Goal: Task Accomplishment & Management: Use online tool/utility

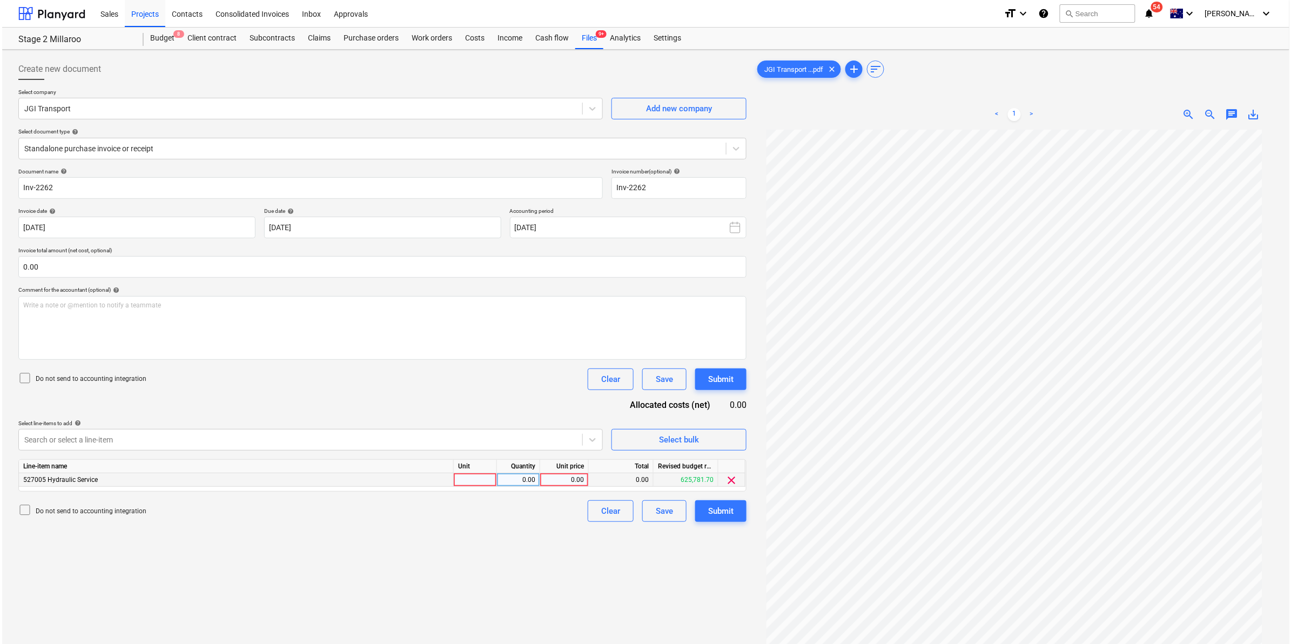
scroll to position [30, 0]
click at [474, 476] on div at bounding box center [472, 479] width 43 height 13
type input "item"
type input "650.07"
click at [451, 399] on div "Document name help Inv-2262 Invoice number (optional) help Inv-2262 Invoice dat…" at bounding box center [380, 345] width 728 height 354
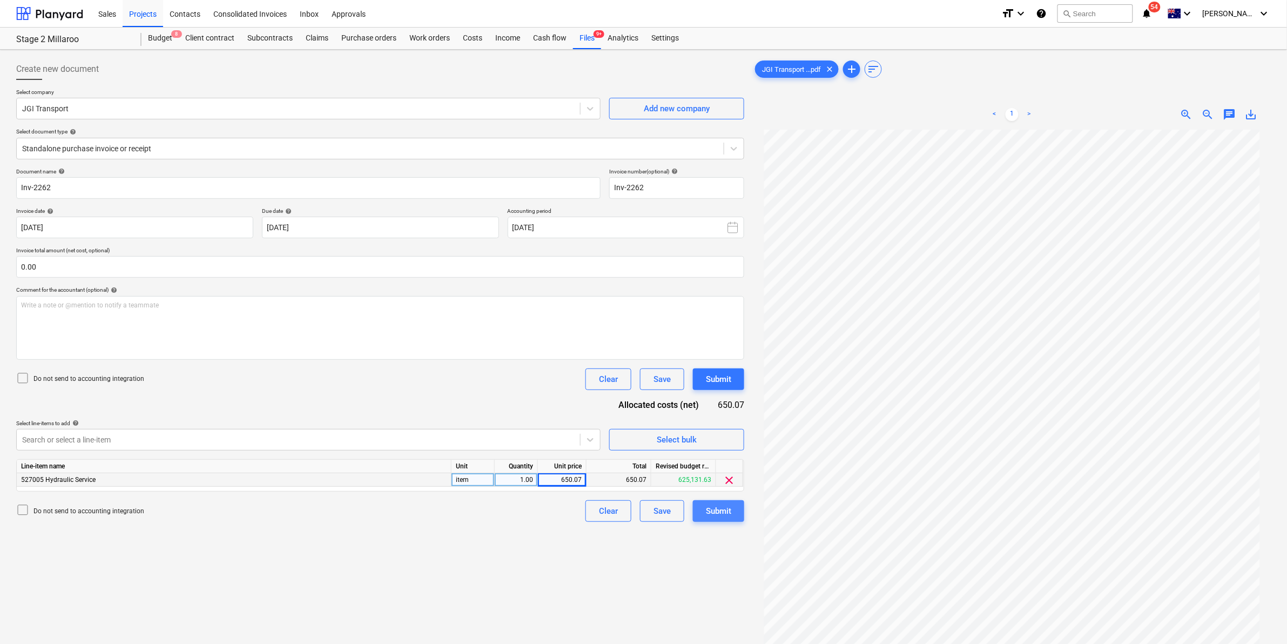
click at [719, 511] on div "Submit" at bounding box center [718, 511] width 25 height 14
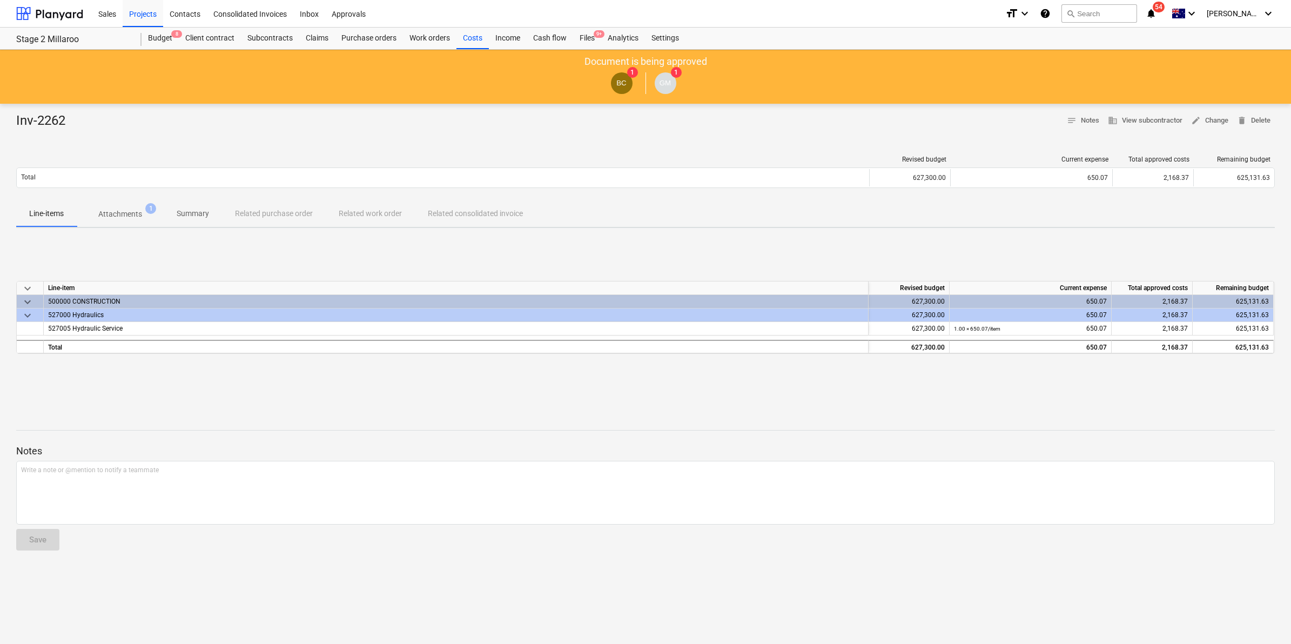
click at [582, 25] on div "Sales Projects Contacts Consolidated Invoices Inbox Approvals" at bounding box center [544, 13] width 904 height 27
click at [579, 40] on div "Files 9+" at bounding box center [587, 39] width 28 height 22
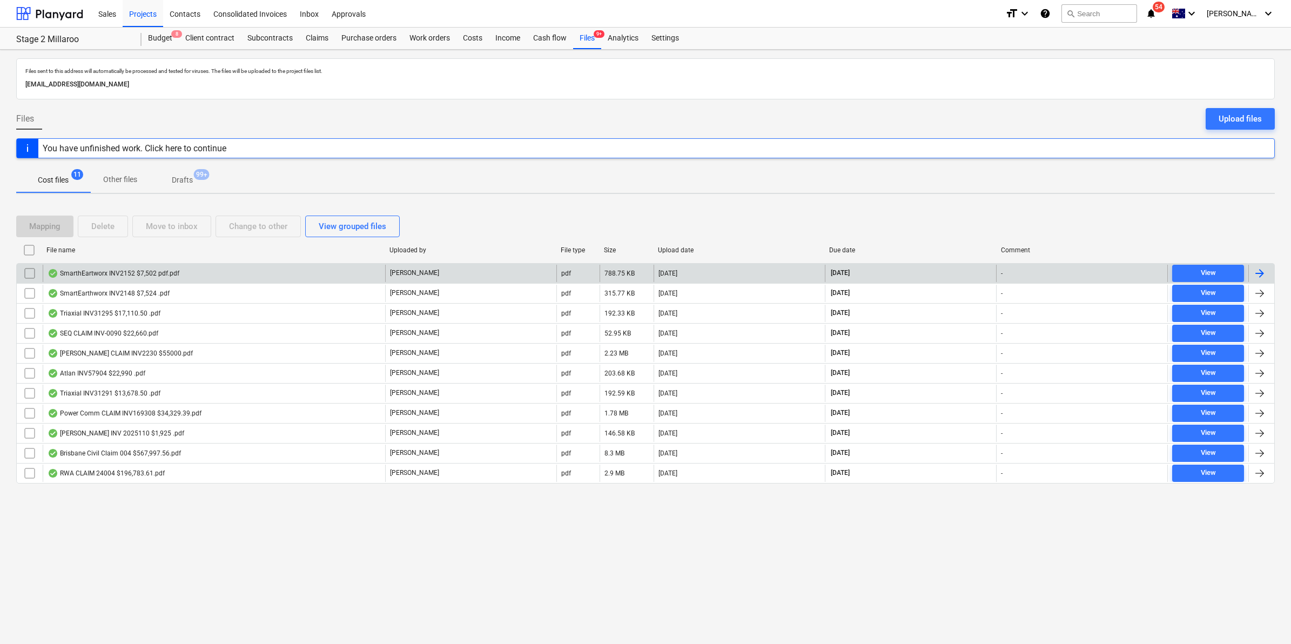
click at [179, 270] on div "SmarthEartworx INV2152 $7,502 pdf.pdf" at bounding box center [214, 273] width 342 height 17
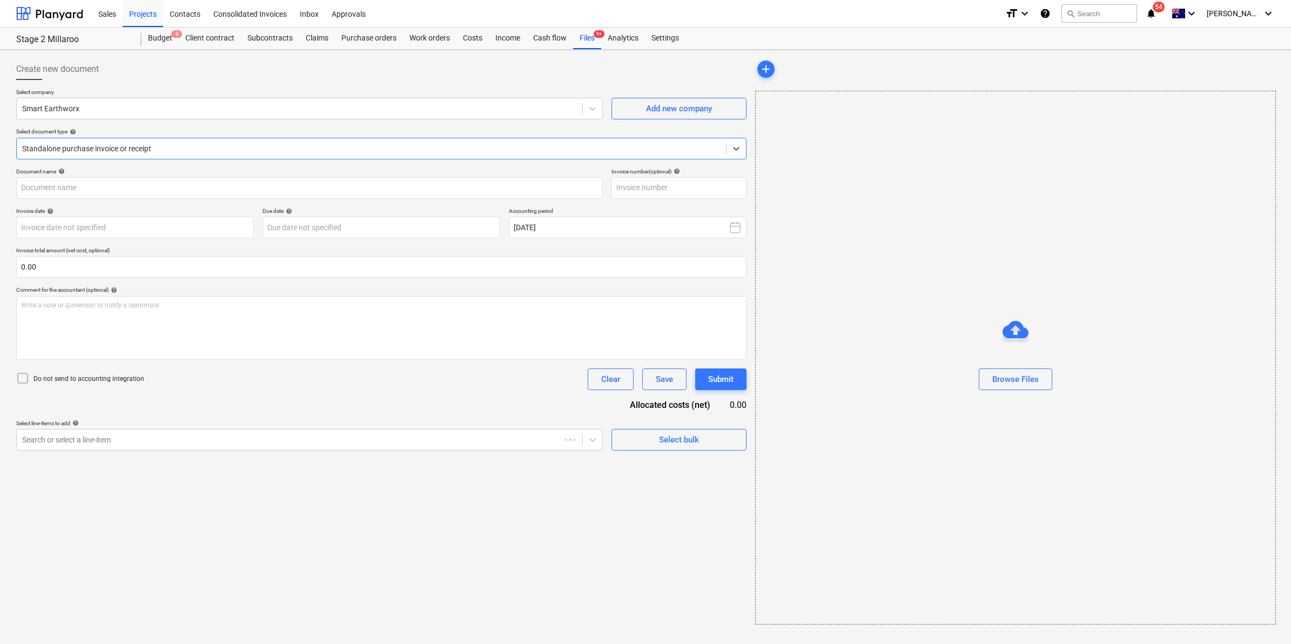
type input "INV2152"
type input "[DATE]"
click at [583, 42] on div "Files 9+" at bounding box center [587, 39] width 28 height 22
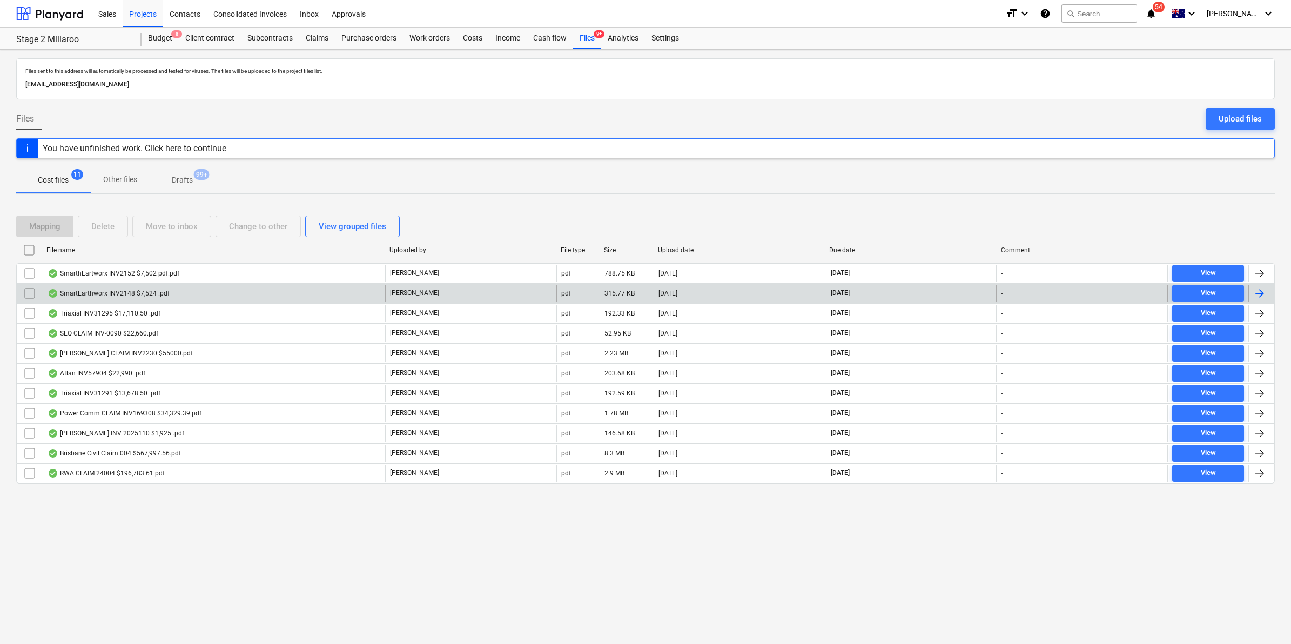
click at [97, 298] on div "SmartEarthworx INV2148 $7,524 .pdf" at bounding box center [109, 293] width 122 height 9
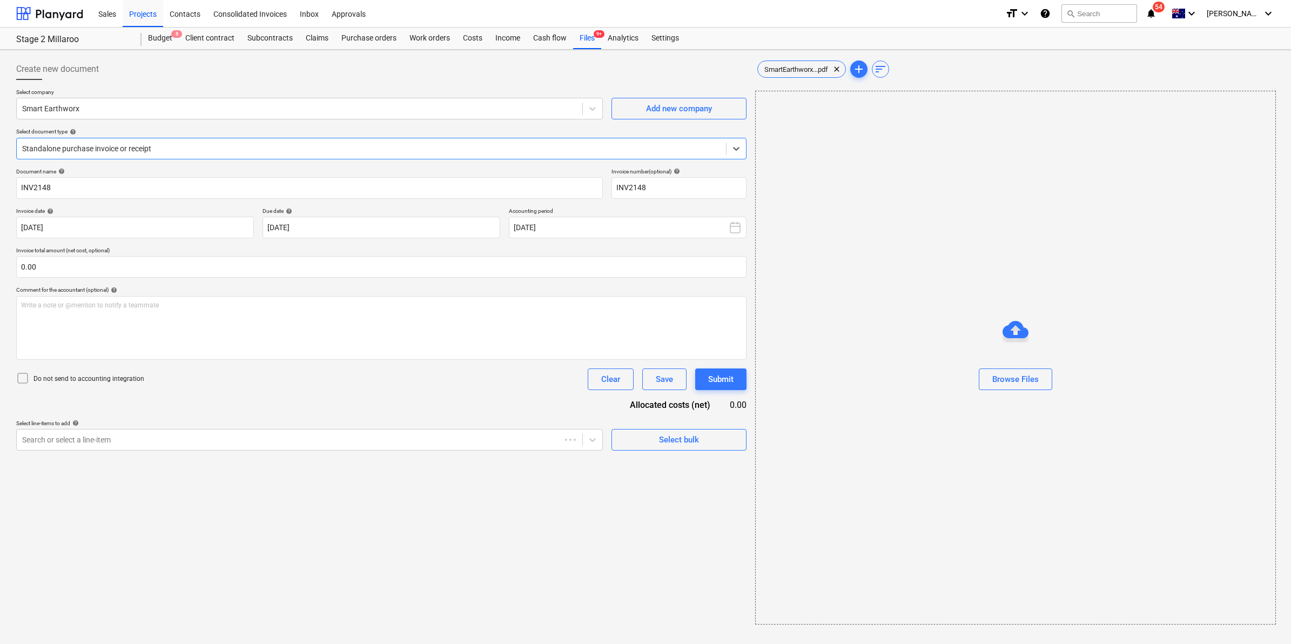
type input "INV2148"
type input "[DATE]"
click at [593, 36] on span "9+" at bounding box center [598, 34] width 11 height 8
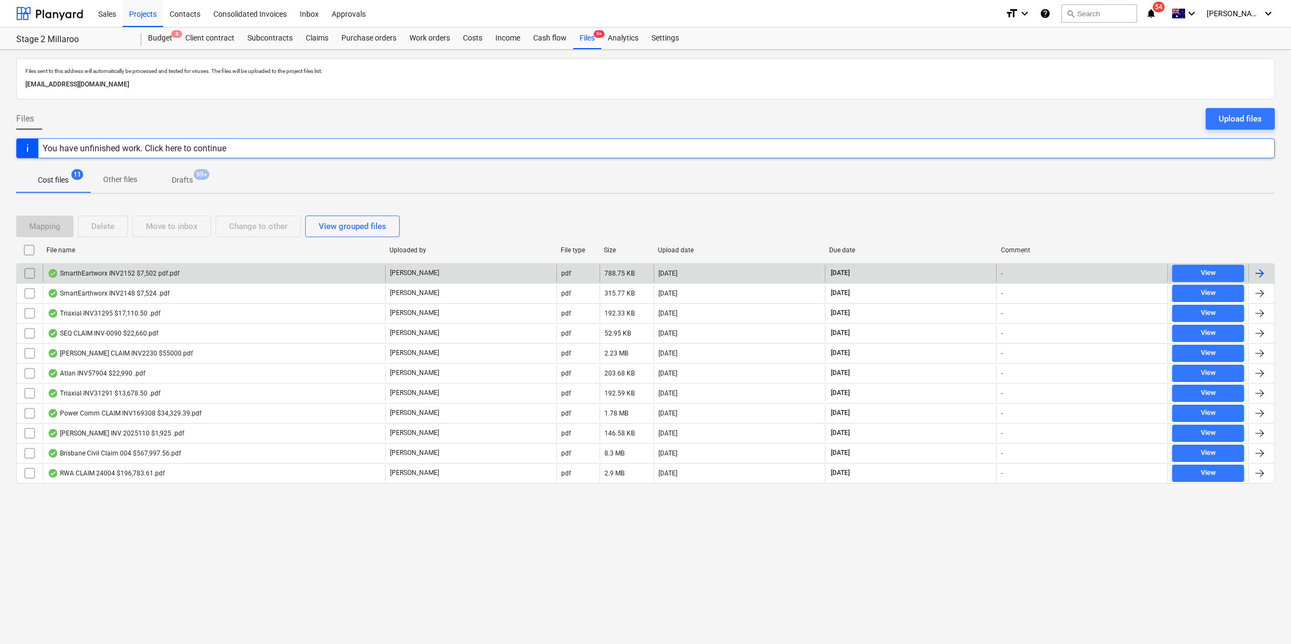
click at [139, 271] on div "SmarthEartworx INV2152 $7,502 pdf.pdf" at bounding box center [114, 273] width 132 height 9
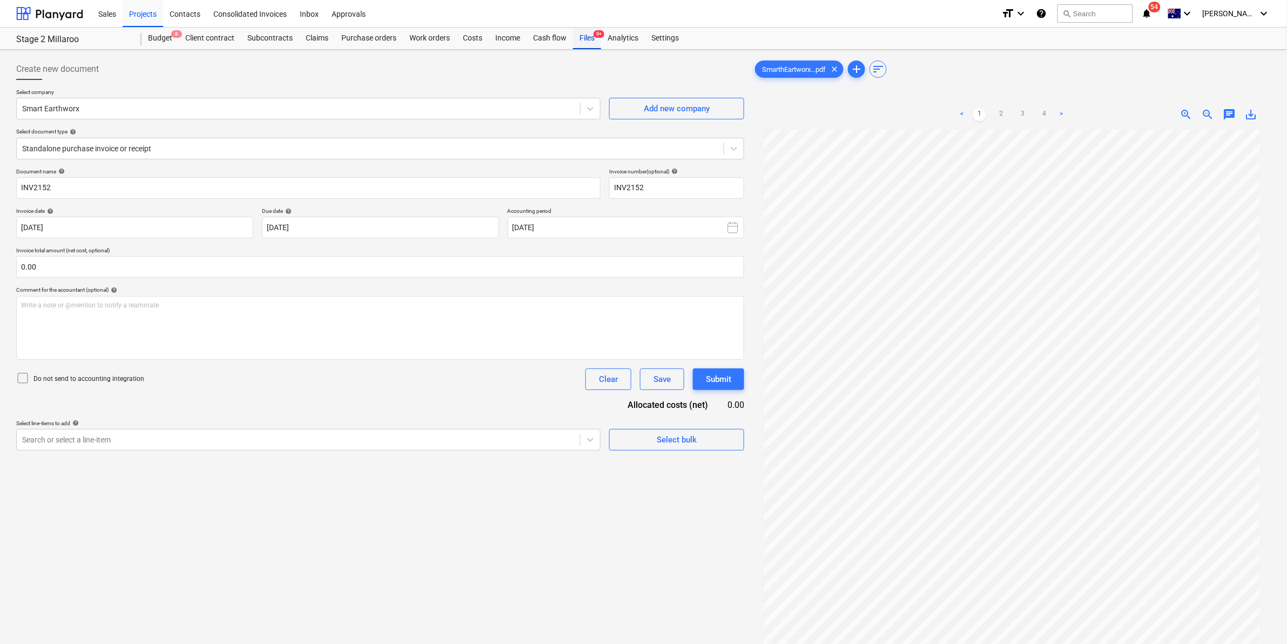
click at [586, 41] on div "Files 9+" at bounding box center [587, 39] width 28 height 22
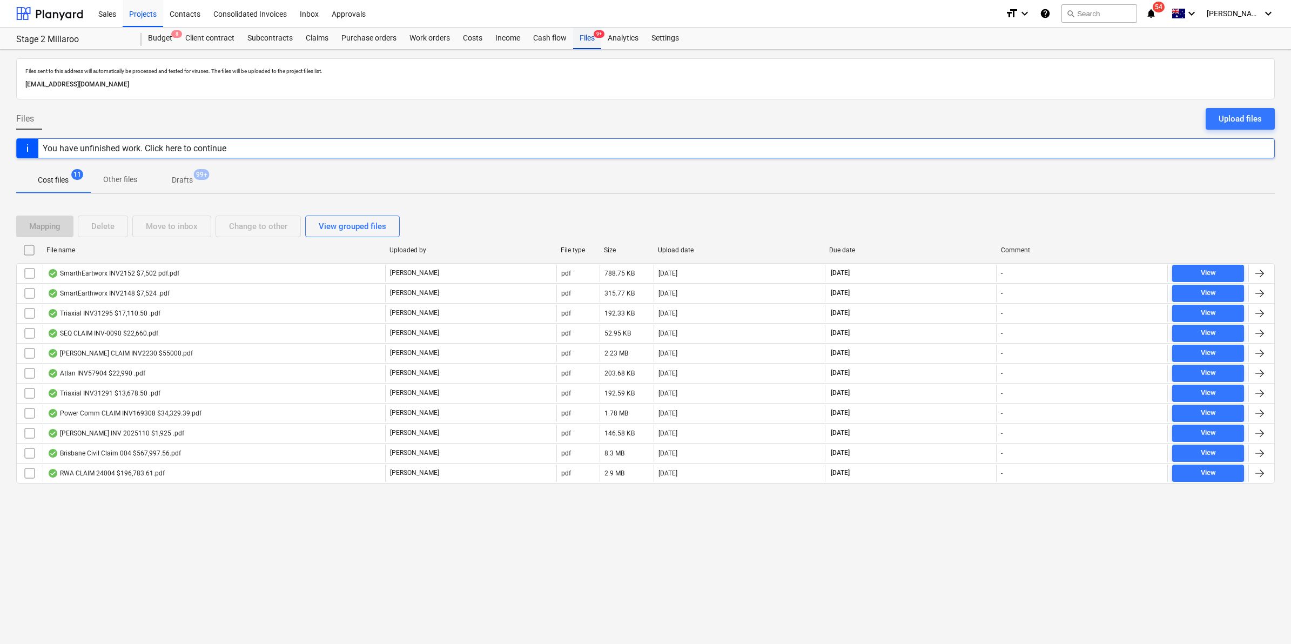
click at [578, 38] on div "Files 9+" at bounding box center [587, 39] width 28 height 22
click at [591, 38] on div "Files 9+" at bounding box center [587, 39] width 28 height 22
click at [584, 32] on div "Files 9+" at bounding box center [587, 39] width 28 height 22
click at [579, 44] on div "Files 9+" at bounding box center [587, 39] width 28 height 22
click at [161, 38] on div "Budget 8" at bounding box center [159, 39] width 37 height 22
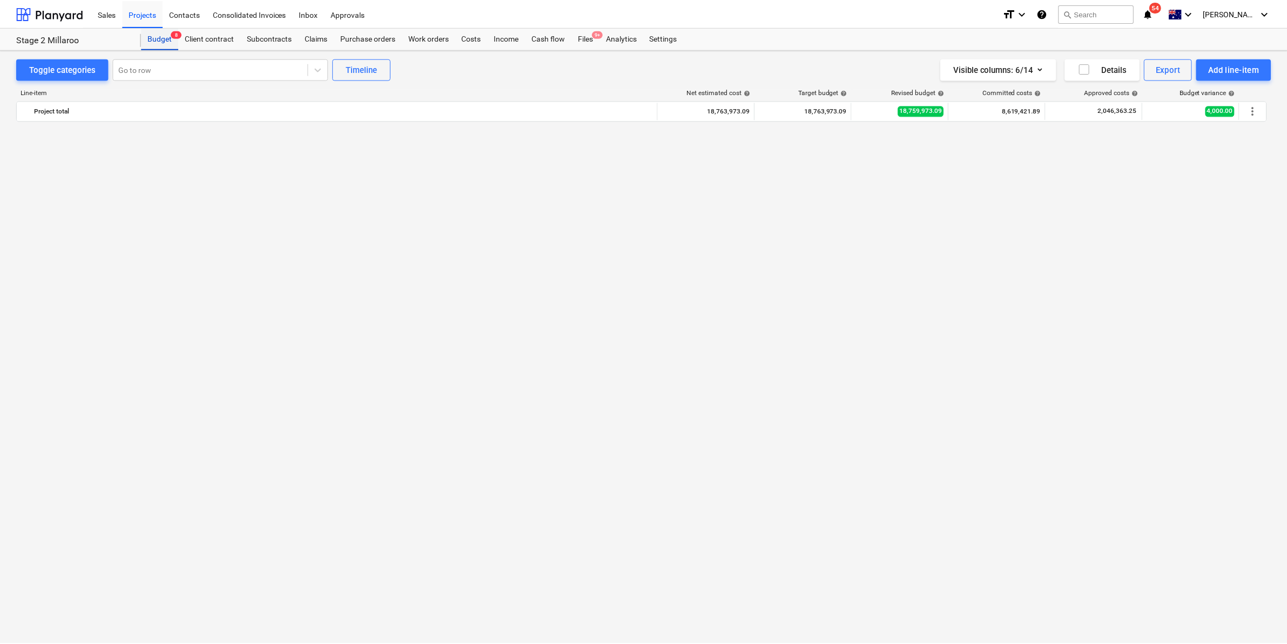
scroll to position [964, 0]
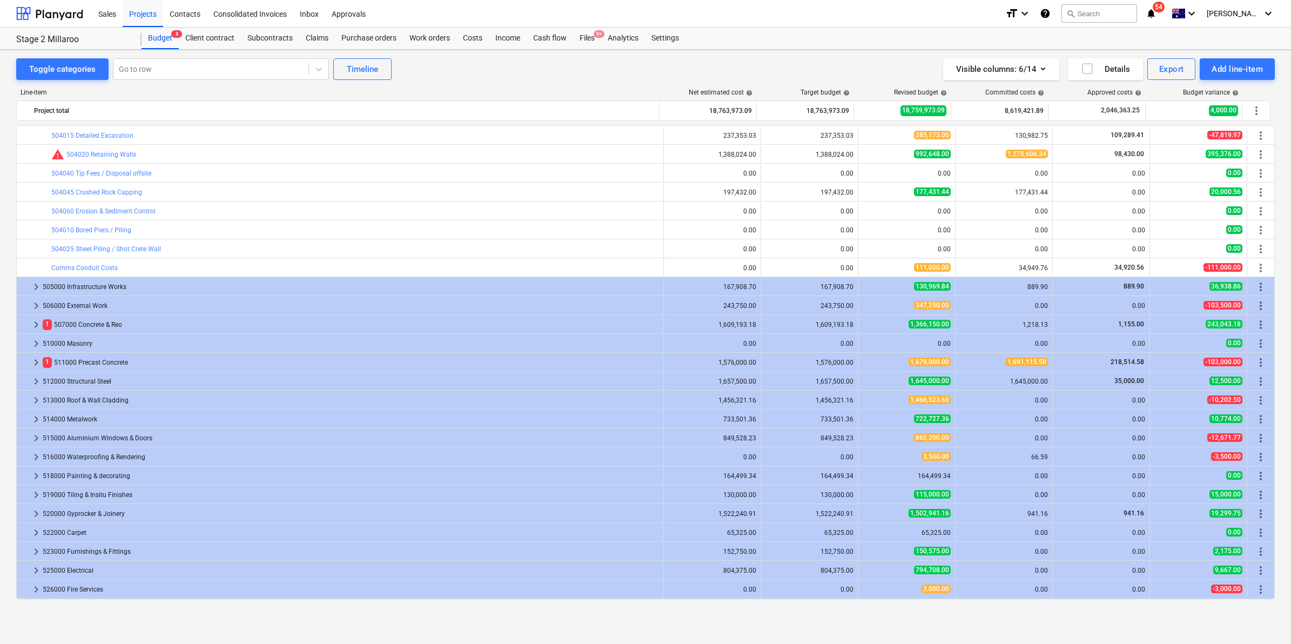
click at [1156, 13] on icon "notifications" at bounding box center [1150, 13] width 11 height 13
click at [593, 31] on div "Files 9+" at bounding box center [587, 39] width 28 height 22
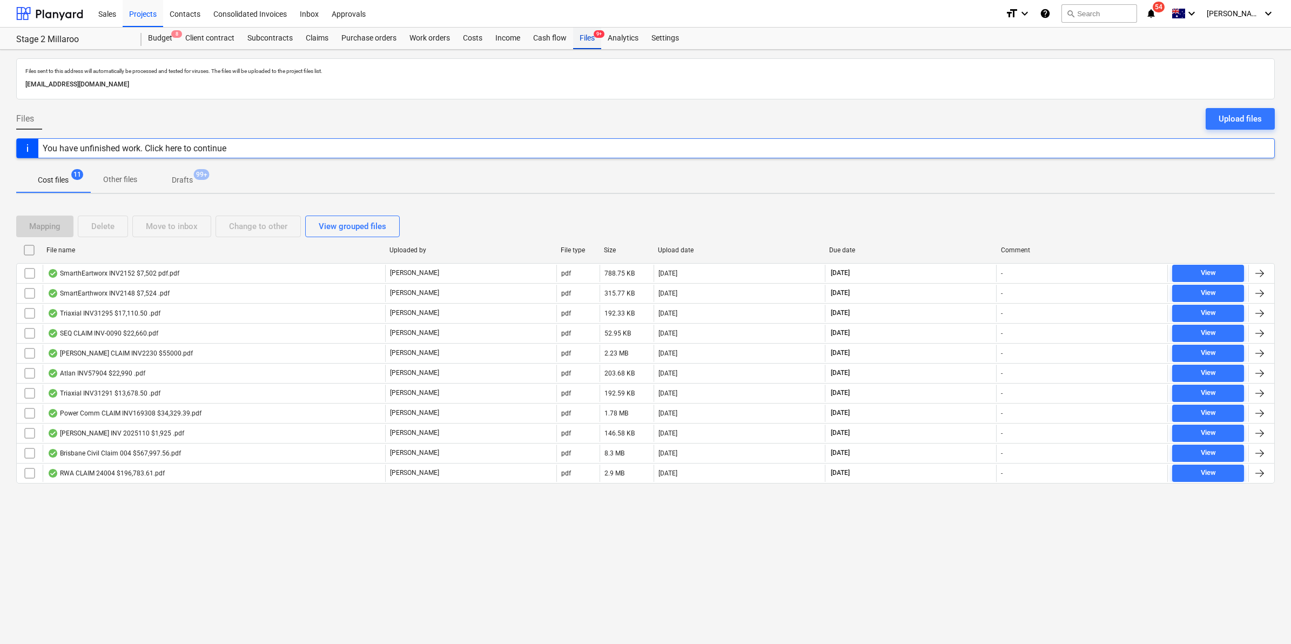
click at [579, 41] on div "Files 9+" at bounding box center [587, 39] width 28 height 22
click at [480, 35] on div "Costs" at bounding box center [472, 39] width 32 height 22
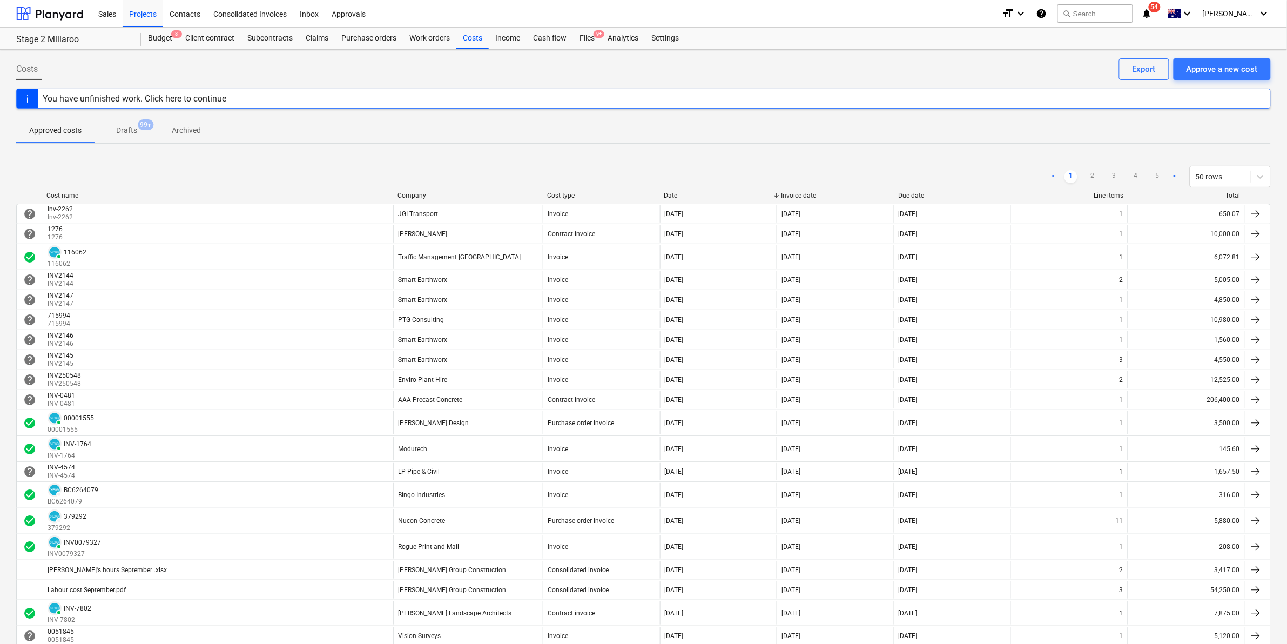
click at [436, 195] on div "Company" at bounding box center [467, 196] width 141 height 8
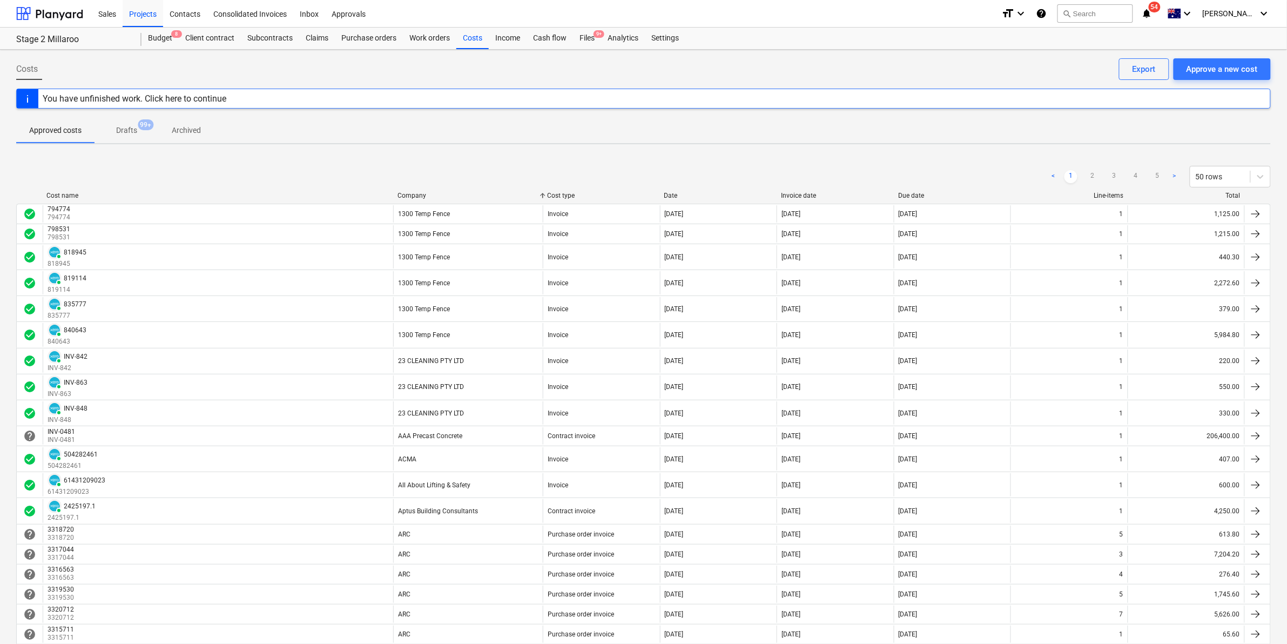
click at [436, 195] on div "Company" at bounding box center [467, 196] width 141 height 8
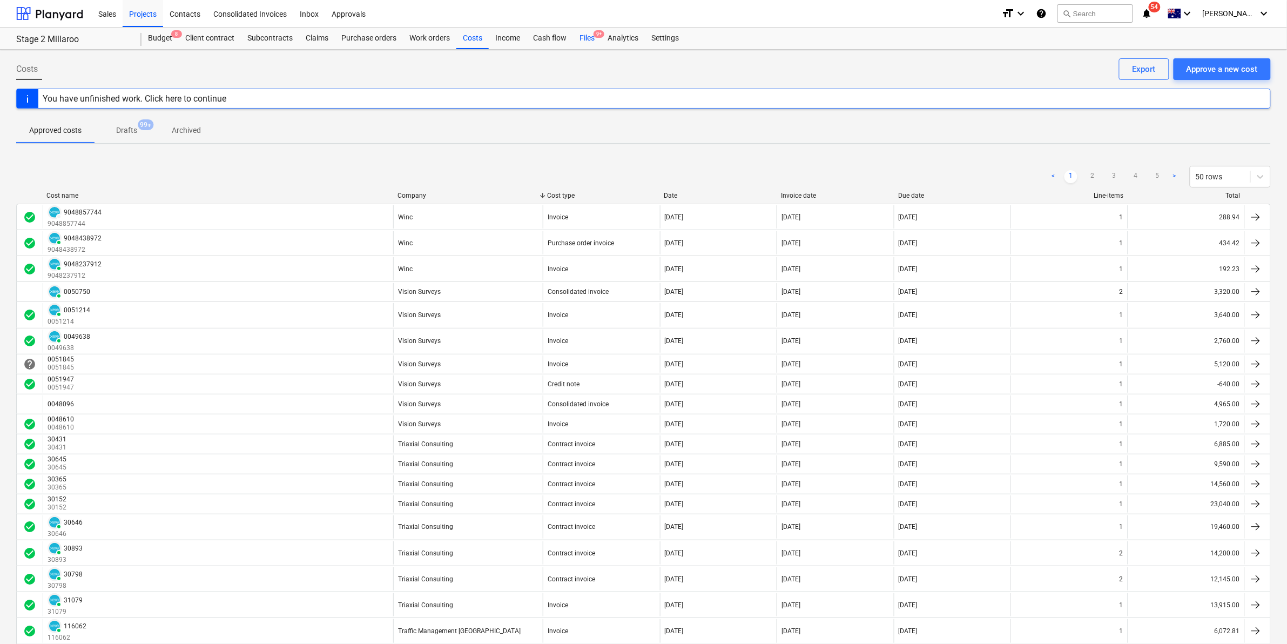
click at [586, 41] on div "Files 9+" at bounding box center [587, 39] width 28 height 22
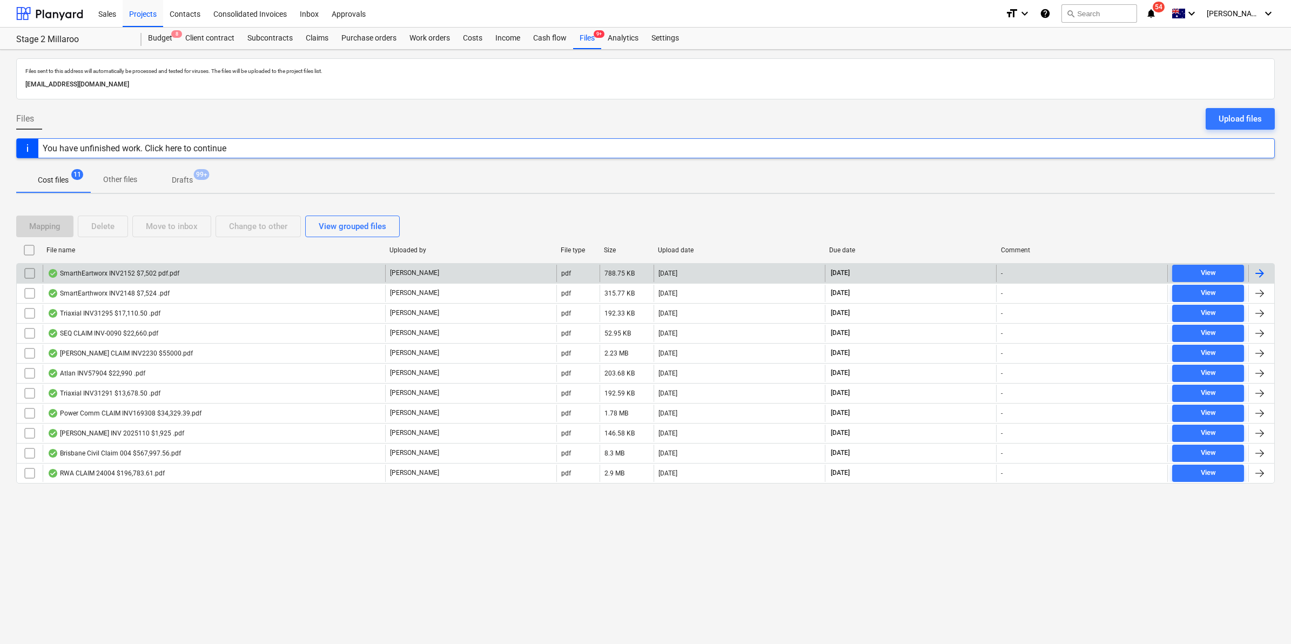
click at [200, 273] on div "SmarthEartworx INV2152 $7,502 pdf.pdf" at bounding box center [214, 273] width 342 height 17
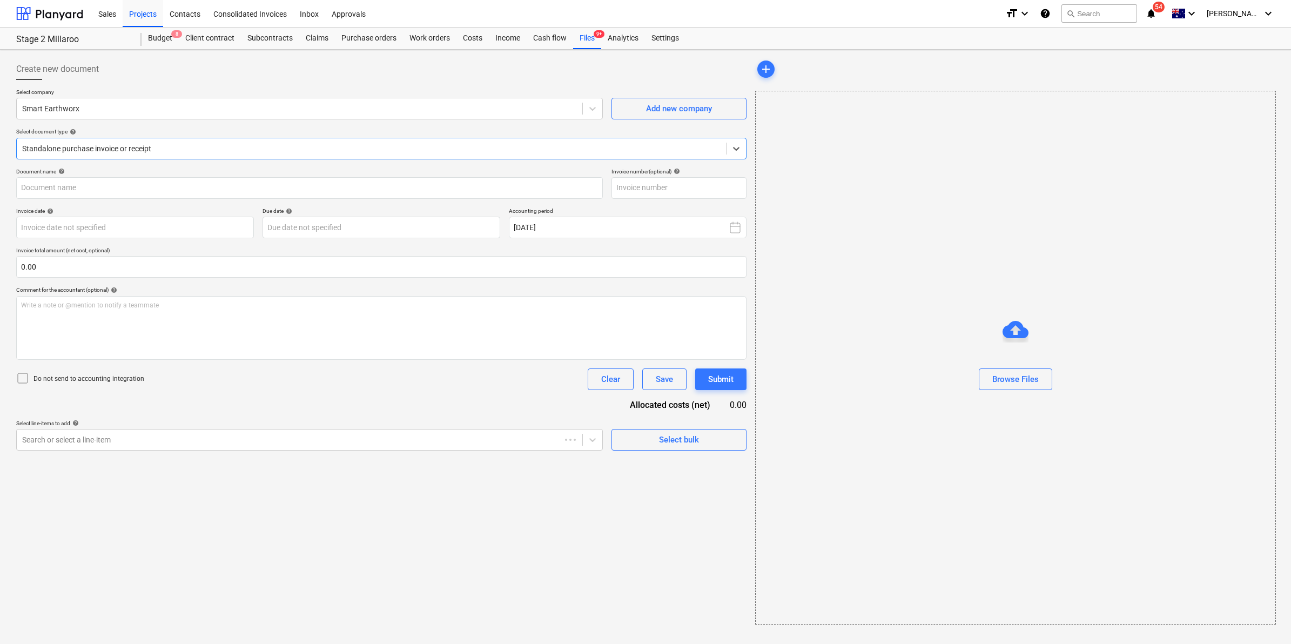
type input "INV2152"
type input "[DATE]"
click at [476, 33] on div "Costs" at bounding box center [472, 39] width 32 height 22
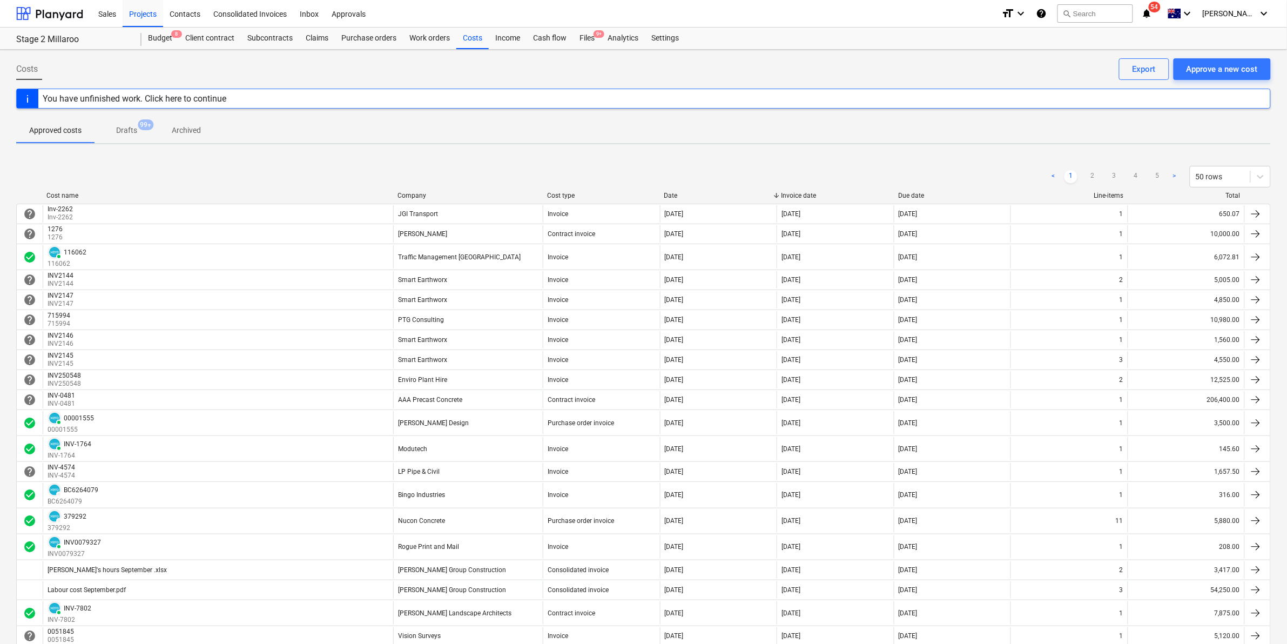
click at [444, 192] on div "Company" at bounding box center [467, 196] width 141 height 8
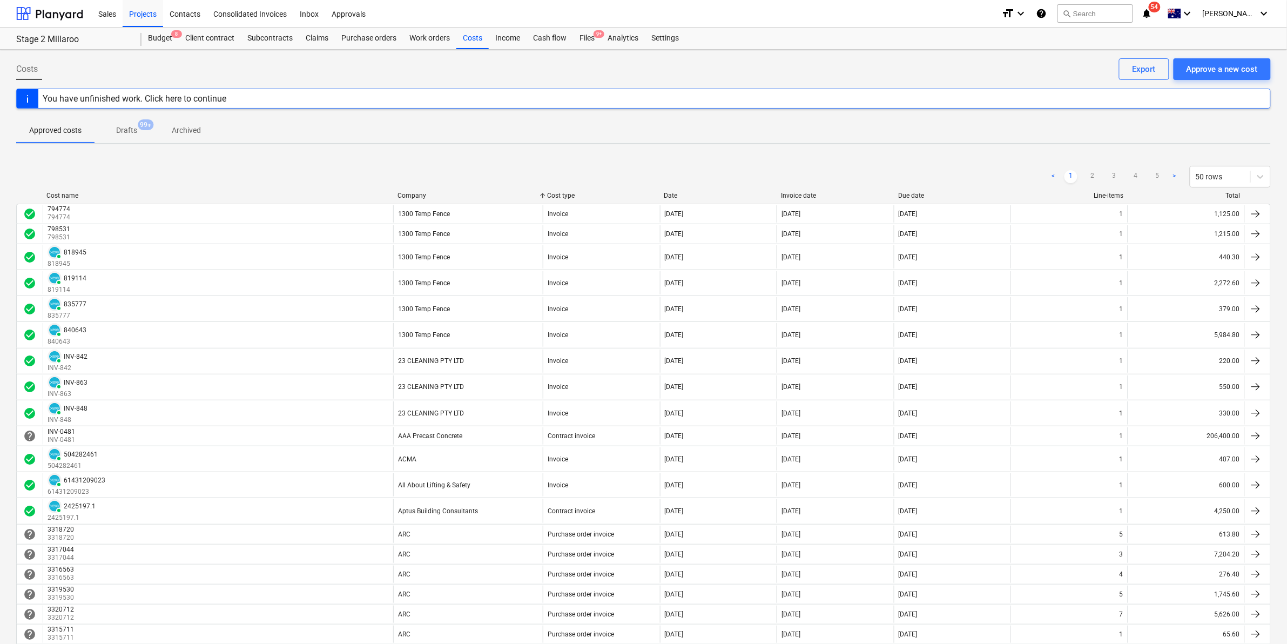
click at [444, 192] on div "Company" at bounding box center [467, 196] width 141 height 8
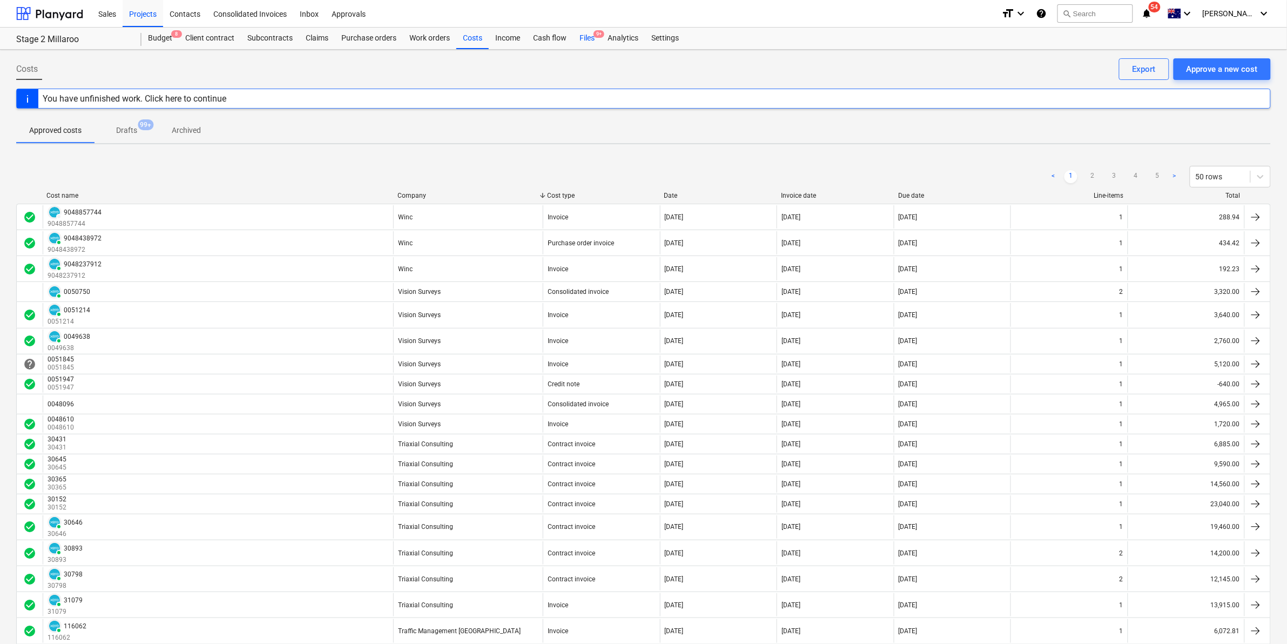
click at [580, 31] on div "Files 9+" at bounding box center [587, 39] width 28 height 22
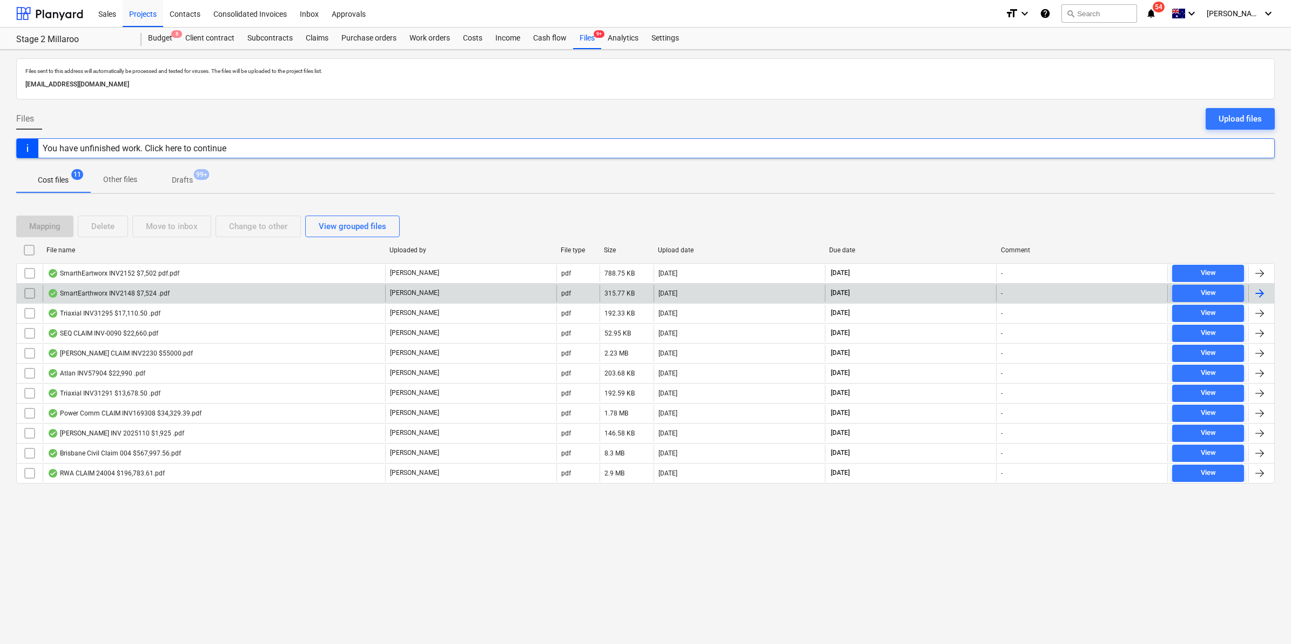
click at [201, 295] on div "SmartEarthworx INV2148 $7,524 .pdf" at bounding box center [214, 293] width 342 height 17
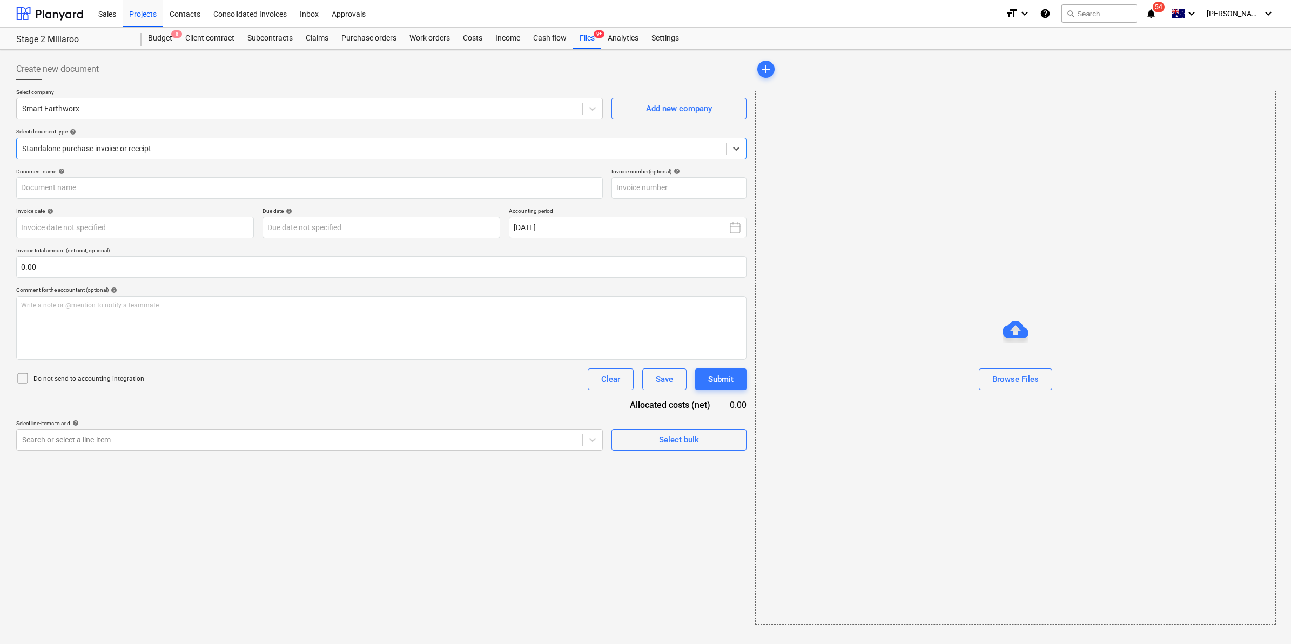
type input "INV2148"
type input "[DATE]"
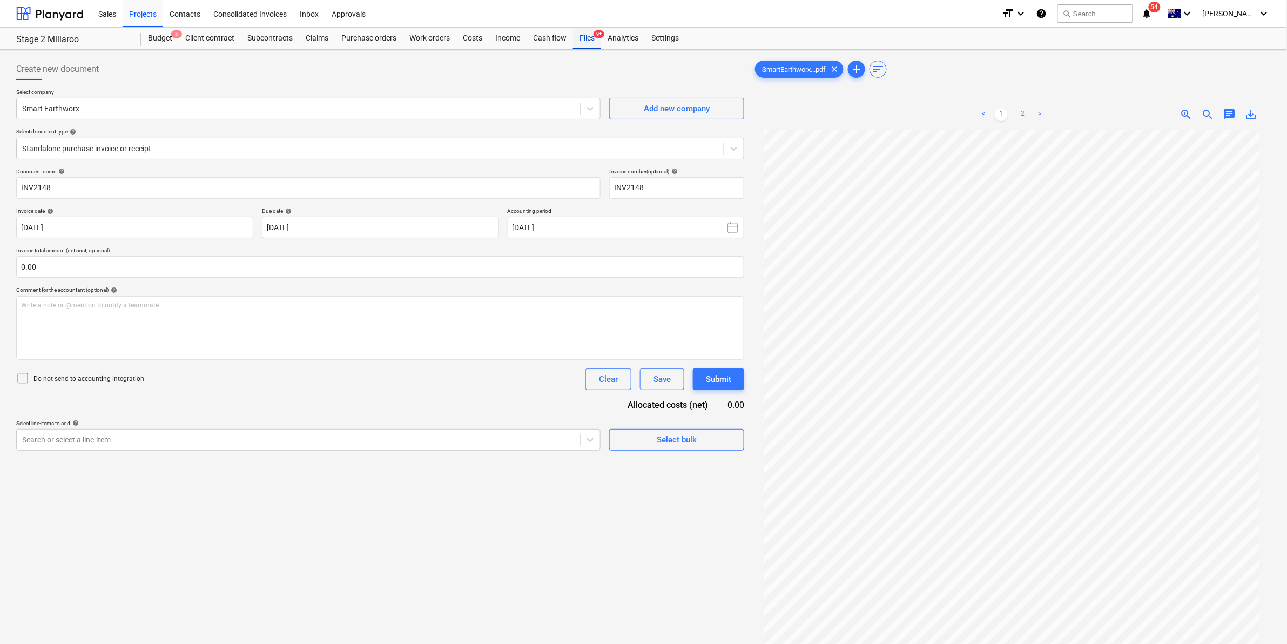
click at [581, 41] on div "Files 9+" at bounding box center [587, 39] width 28 height 22
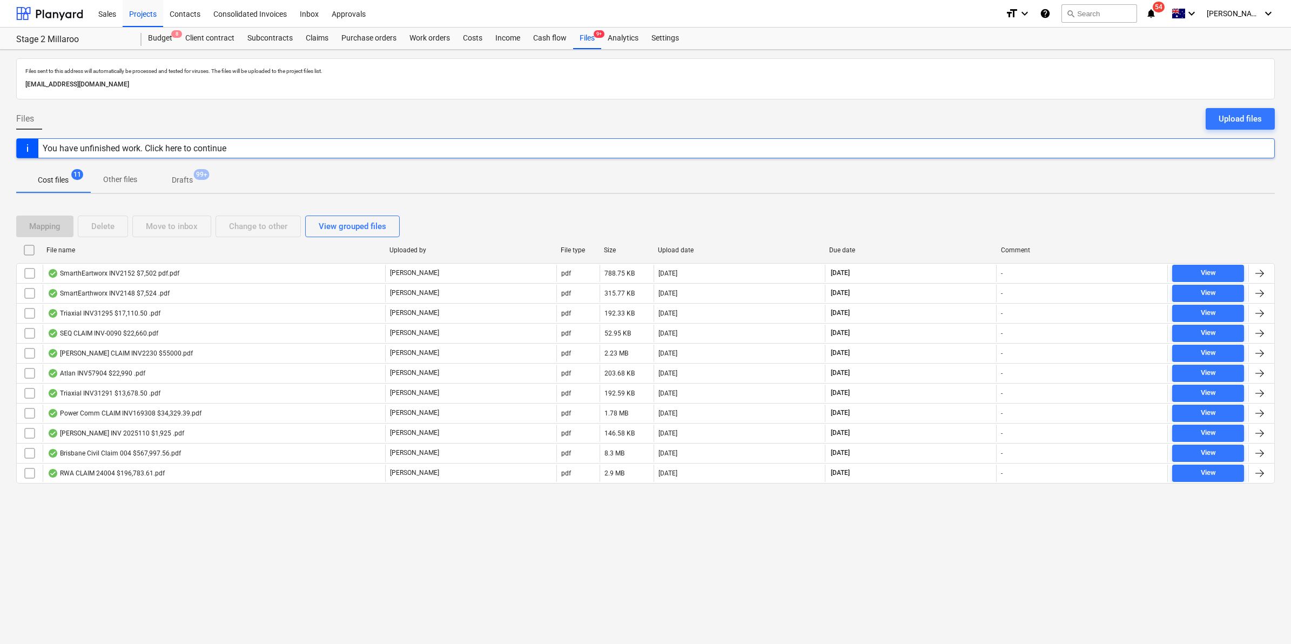
click at [139, 276] on div "SmarthEartworx INV2152 $7,502 pdf.pdf" at bounding box center [114, 273] width 132 height 9
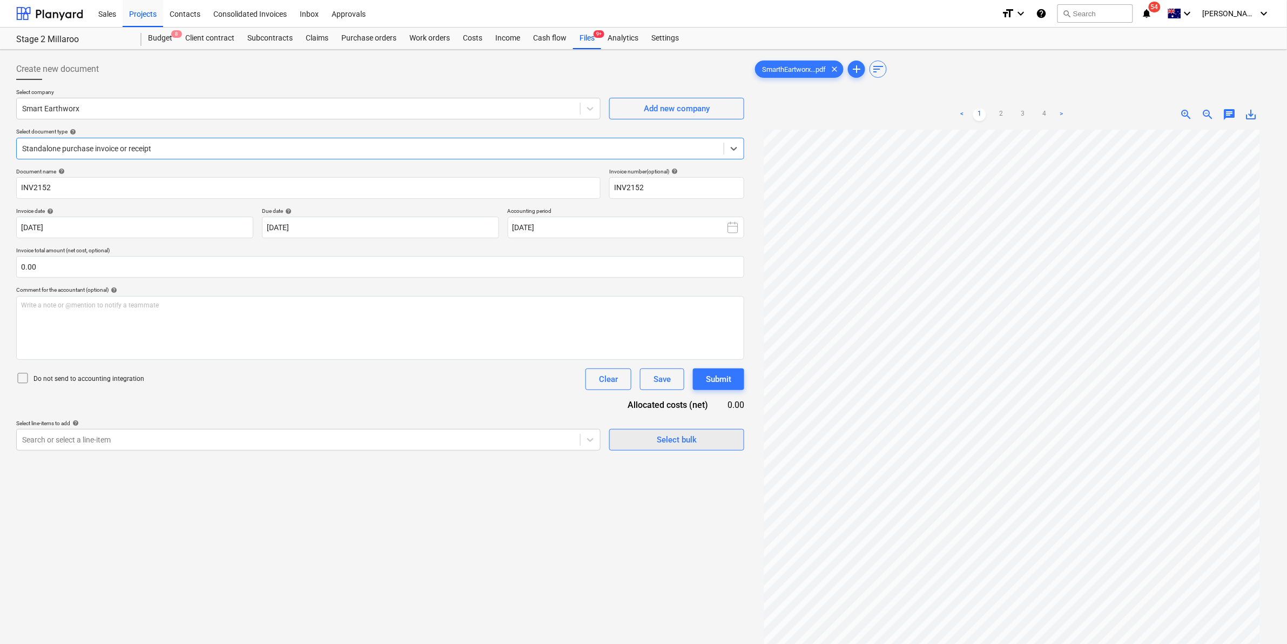
scroll to position [30, 0]
